Goal: Information Seeking & Learning: Learn about a topic

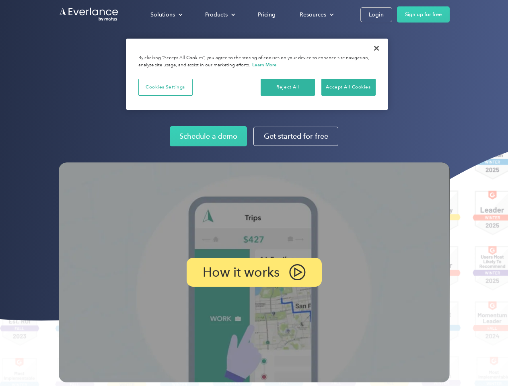
click at [254, 193] on img at bounding box center [254, 273] width 391 height 220
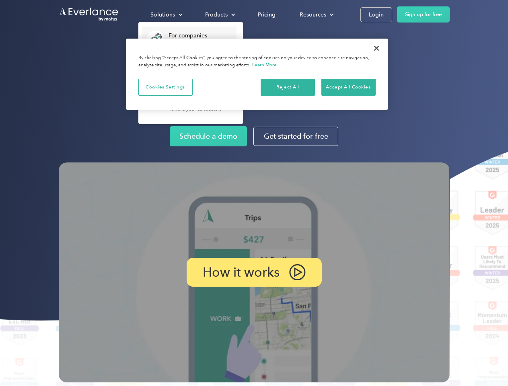
click at [166, 14] on div "Solutions" at bounding box center [163, 15] width 25 height 10
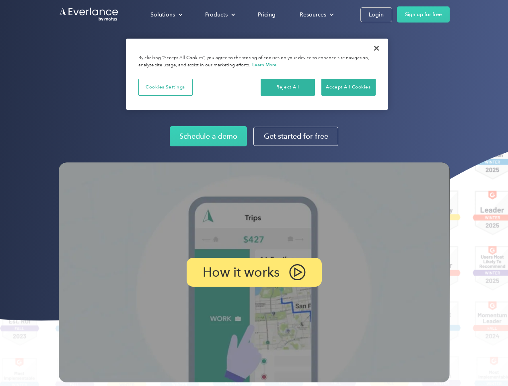
click at [219, 14] on div "Products" at bounding box center [216, 15] width 23 height 10
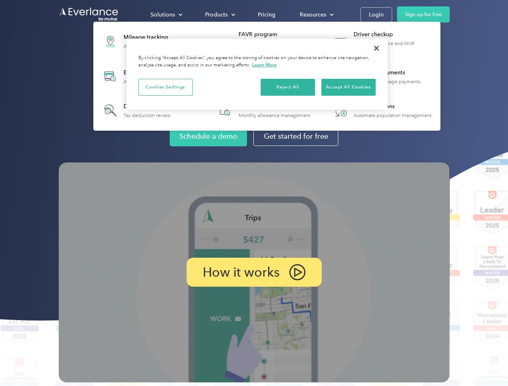
click at [316, 14] on div "Resources" at bounding box center [313, 15] width 27 height 10
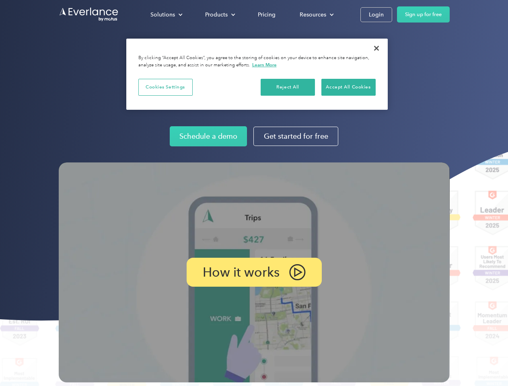
click at [254, 273] on p "How it works" at bounding box center [241, 273] width 77 height 10
click at [165, 87] on button "Cookies Settings" at bounding box center [165, 87] width 54 height 17
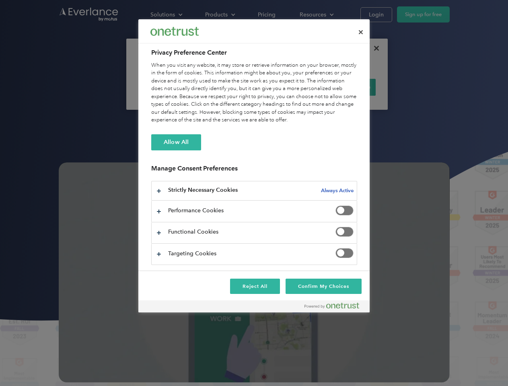
click at [288, 87] on div "When you visit any website, it may store or retrieve information on your browse…" at bounding box center [254, 93] width 206 height 63
click at [349, 87] on div "When you visit any website, it may store or retrieve information on your browse…" at bounding box center [254, 93] width 206 height 63
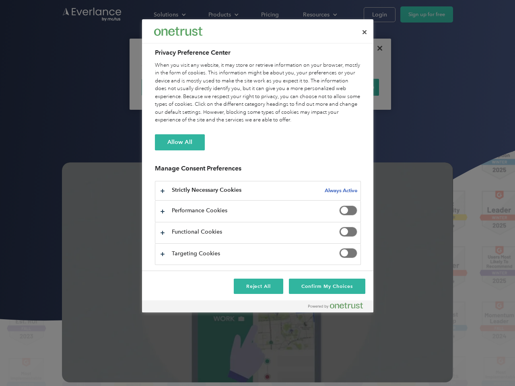
click at [377, 48] on div at bounding box center [257, 193] width 515 height 386
